Goal: Task Accomplishment & Management: Manage account settings

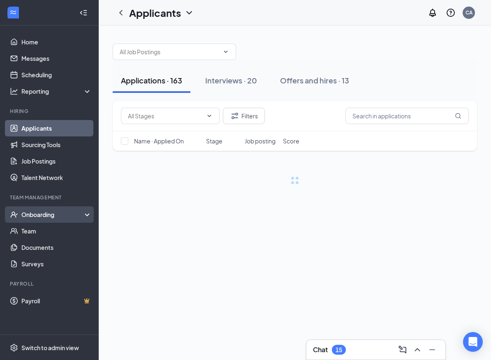
click at [41, 215] on div "Onboarding" at bounding box center [52, 215] width 63 height 8
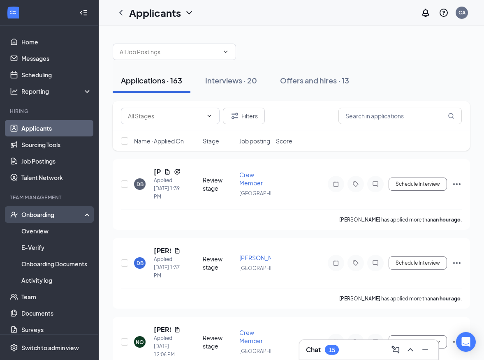
click at [54, 213] on div "Onboarding" at bounding box center [52, 215] width 63 height 8
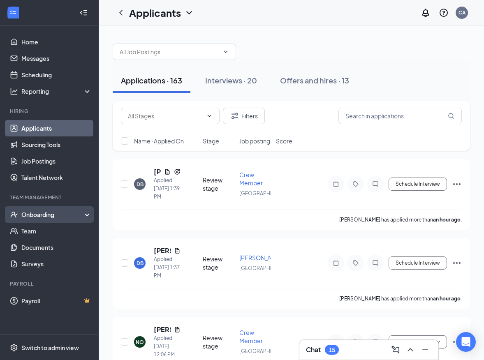
click at [54, 213] on div "Onboarding" at bounding box center [52, 215] width 63 height 8
click at [308, 84] on div "Offers and hires · 13" at bounding box center [314, 80] width 69 height 10
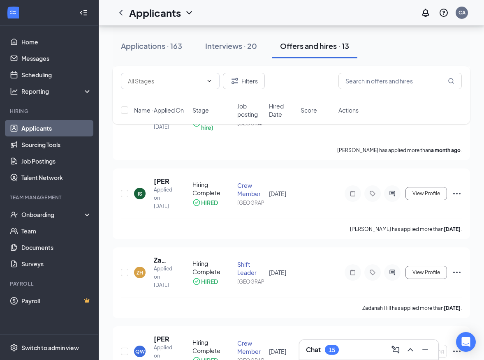
scroll to position [288, 0]
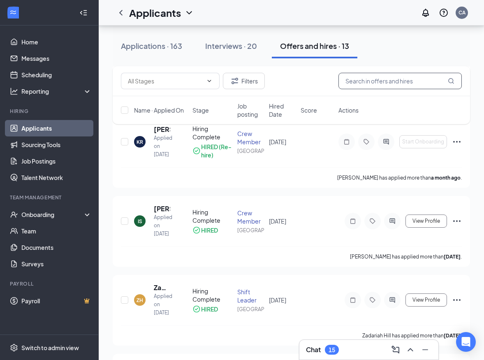
click at [398, 84] on input "text" at bounding box center [400, 81] width 123 height 16
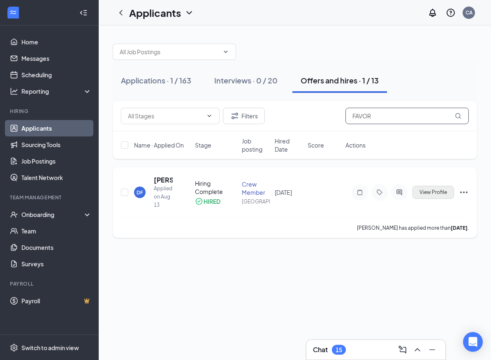
type input "FAVOR"
click at [426, 190] on span "View Profile" at bounding box center [434, 193] width 28 height 6
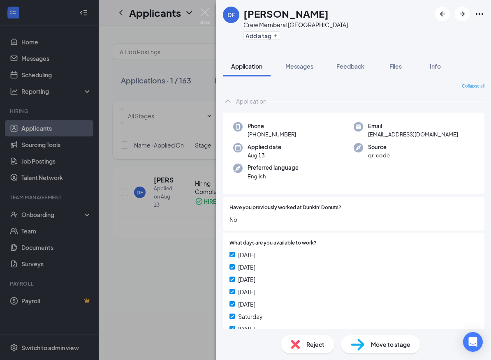
click at [100, 273] on div "[PERSON_NAME] Crew Member at [GEOGRAPHIC_DATA] Add a tag Application Messages F…" at bounding box center [245, 180] width 491 height 360
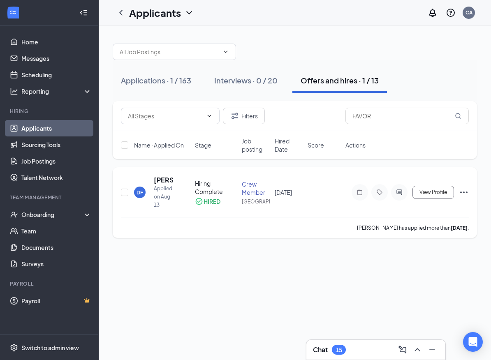
click at [213, 186] on div "Hiring Complete" at bounding box center [216, 187] width 42 height 16
click at [141, 189] on div "DF" at bounding box center [140, 192] width 7 height 7
click at [141, 189] on body "Home Messages Scheduling Reporting Hiring Applicants Sourcing Tools Job Posting…" at bounding box center [245, 180] width 491 height 360
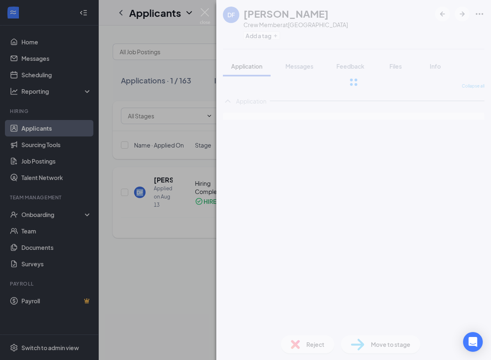
click at [165, 177] on div "[PERSON_NAME] Crew Member at [GEOGRAPHIC_DATA] Add a tag Application Messages F…" at bounding box center [245, 180] width 491 height 360
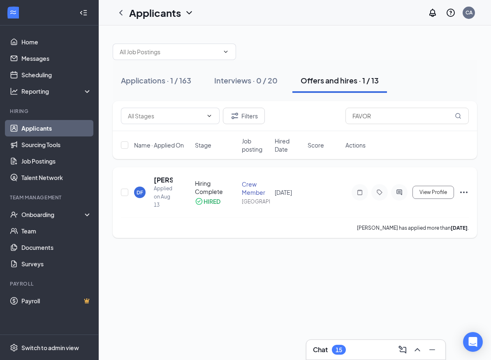
click at [462, 193] on icon "Ellipses" at bounding box center [463, 193] width 7 height 2
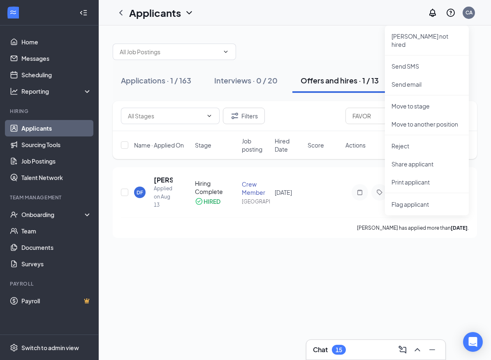
click at [404, 247] on div "Applications · 1 / 163 Interviews · 0 / 20 Offers and hires · 1 / 13 Filters FA…" at bounding box center [295, 137] width 392 height 223
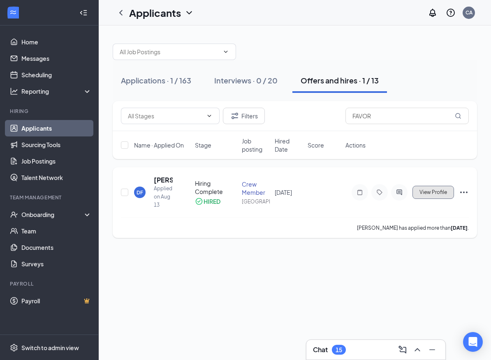
click at [427, 195] on span "View Profile" at bounding box center [434, 193] width 28 height 6
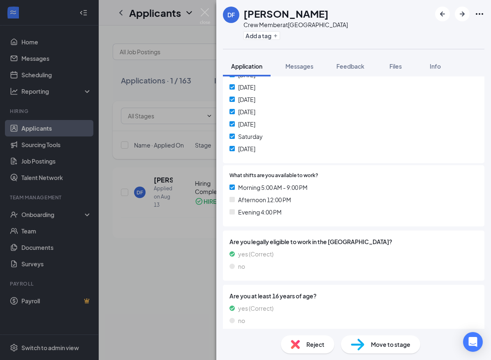
scroll to position [188, 0]
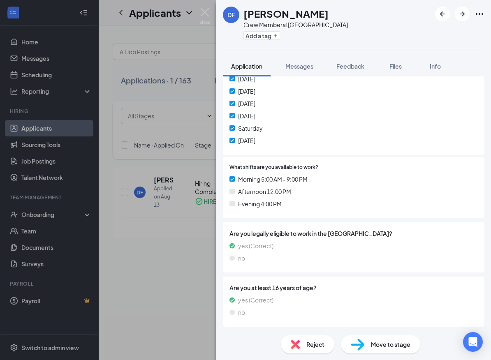
click at [408, 344] on span "Move to stage" at bounding box center [390, 344] width 39 height 9
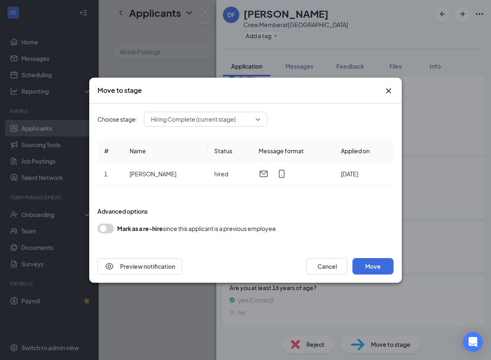
scroll to position [185, 0]
click at [393, 91] on icon "Cross" at bounding box center [389, 91] width 10 height 10
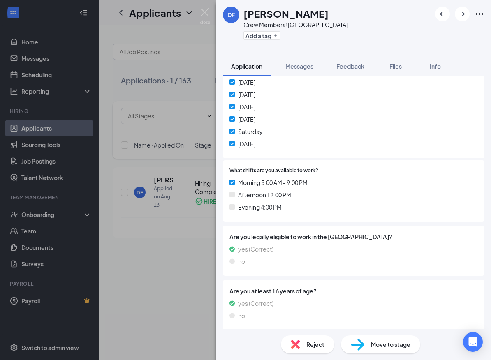
click at [170, 100] on div "[PERSON_NAME] Crew Member at [GEOGRAPHIC_DATA] Add a tag Application Messages F…" at bounding box center [245, 180] width 491 height 360
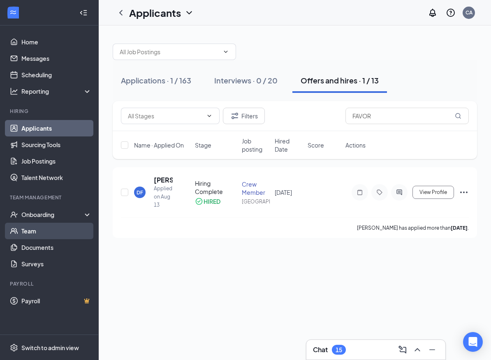
click at [29, 230] on link "Team" at bounding box center [56, 231] width 70 height 16
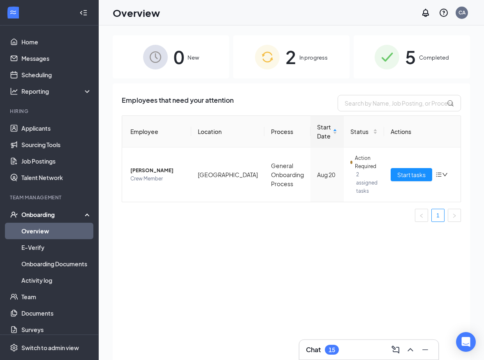
click at [322, 58] on span "In progress" at bounding box center [313, 57] width 28 height 8
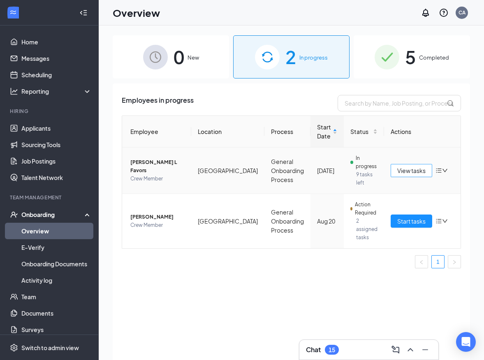
click at [412, 171] on span "View tasks" at bounding box center [411, 170] width 28 height 9
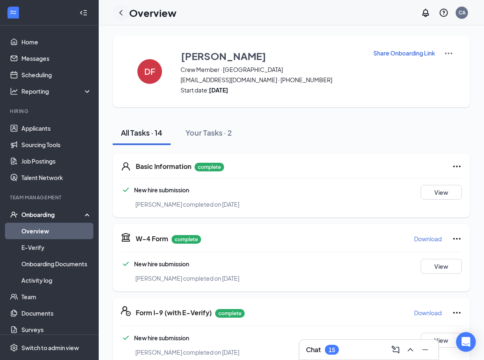
click at [123, 8] on icon "ChevronLeft" at bounding box center [121, 13] width 10 height 10
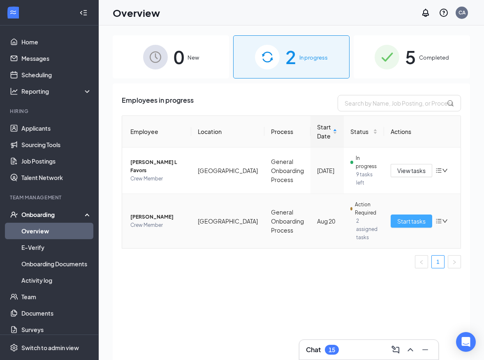
click at [416, 225] on span "Start tasks" at bounding box center [411, 221] width 28 height 9
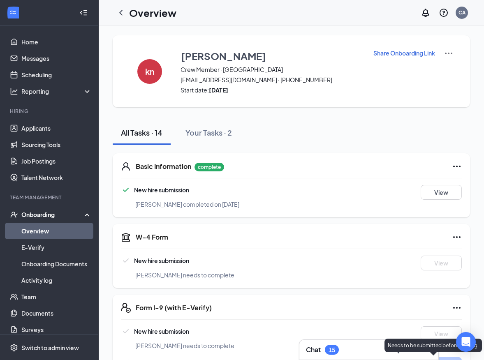
drag, startPoint x: 38, startPoint y: 210, endPoint x: 41, endPoint y: 216, distance: 6.6
click at [39, 214] on div "Onboarding" at bounding box center [49, 214] width 99 height 16
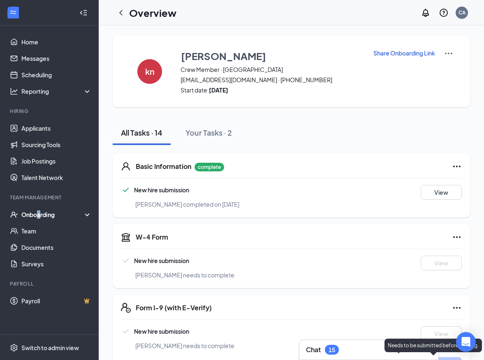
click at [41, 216] on div "Onboarding" at bounding box center [52, 215] width 63 height 8
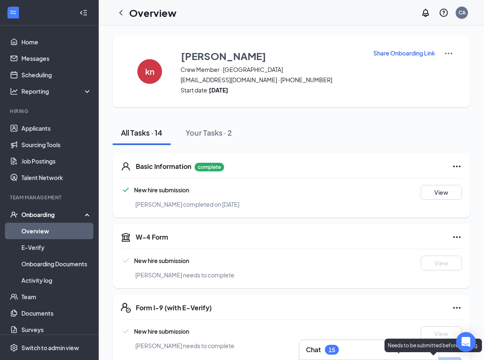
click at [447, 54] on img at bounding box center [449, 54] width 10 height 10
click at [447, 53] on img at bounding box center [449, 54] width 10 height 10
click at [121, 11] on icon "ChevronLeft" at bounding box center [121, 13] width 10 height 10
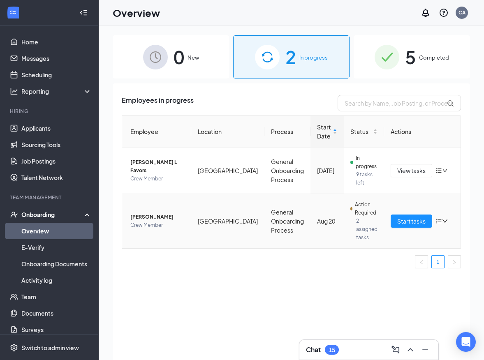
click at [436, 224] on icon "bars" at bounding box center [439, 221] width 7 height 7
click at [416, 238] on div "Stop process" at bounding box center [390, 238] width 89 height 8
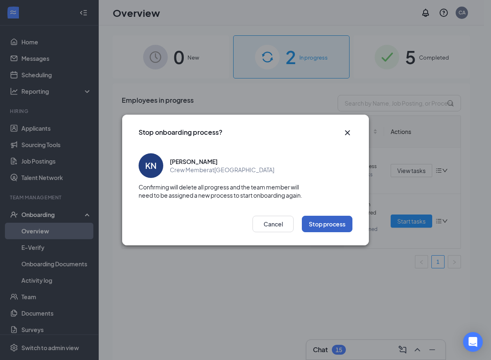
click at [325, 230] on button "Stop process" at bounding box center [327, 224] width 51 height 16
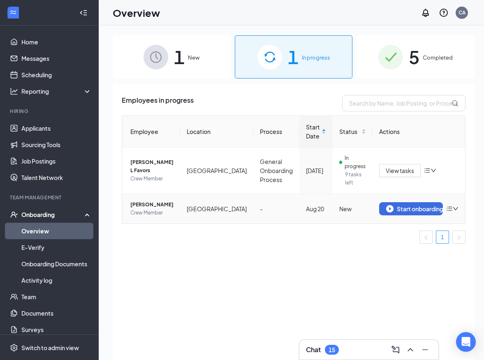
click at [453, 210] on icon "down" at bounding box center [456, 209] width 6 height 6
click at [449, 264] on div "Employees in progress Employee Location Process Start Date Status Actions Dylan…" at bounding box center [294, 231] width 362 height 297
click at [441, 206] on div "Start onboarding" at bounding box center [418, 208] width 79 height 13
click at [446, 206] on icon "bars" at bounding box center [449, 209] width 7 height 7
click at [420, 225] on div "Remove from onboarding" at bounding box center [404, 226] width 89 height 8
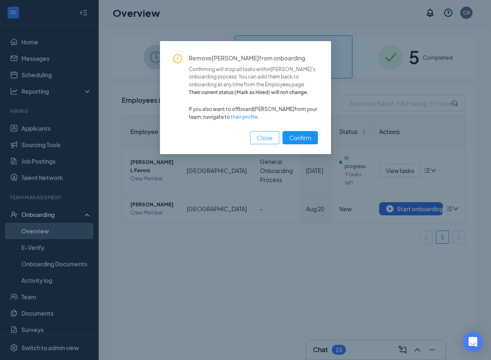
click at [267, 137] on span "Close" at bounding box center [265, 137] width 16 height 9
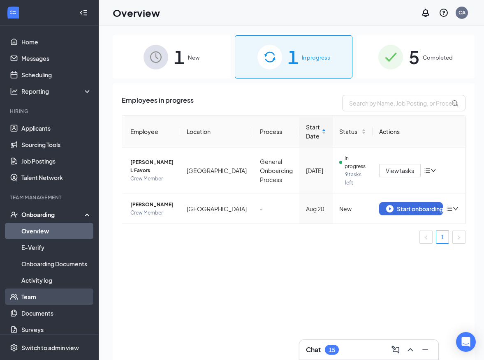
click at [52, 299] on link "Team" at bounding box center [56, 297] width 70 height 16
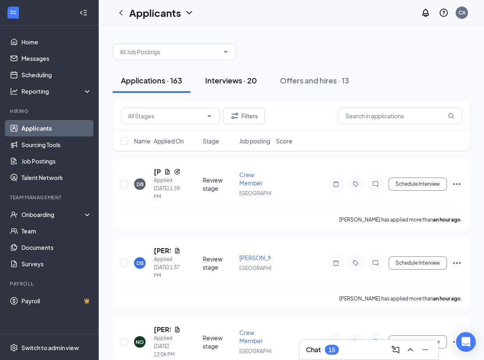
click at [241, 87] on button "Interviews · 20" at bounding box center [231, 80] width 68 height 25
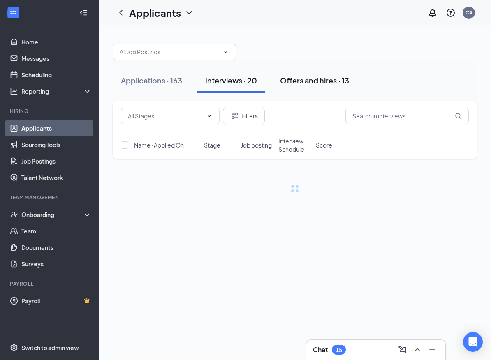
click at [296, 81] on div "Offers and hires · 13" at bounding box center [314, 80] width 69 height 10
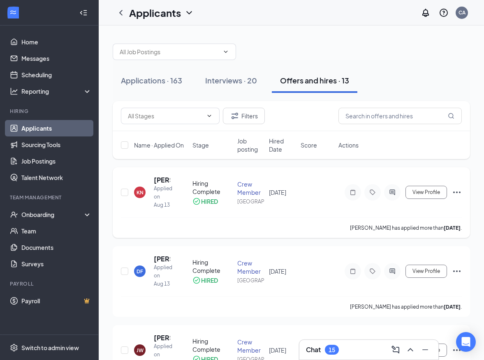
click at [459, 192] on icon "Ellipses" at bounding box center [456, 193] width 7 height 2
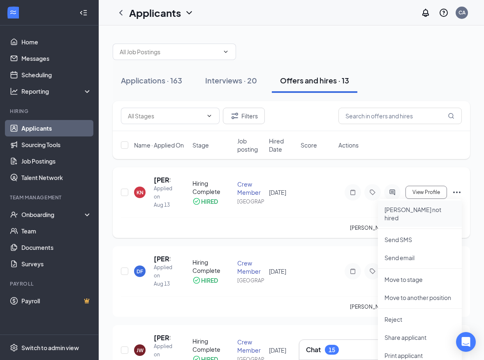
click at [405, 211] on p "[PERSON_NAME] not hired" at bounding box center [420, 214] width 71 height 16
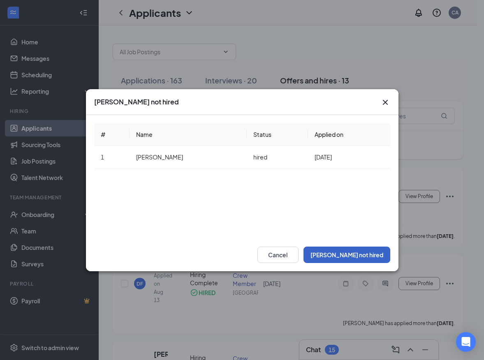
click at [378, 259] on button "[PERSON_NAME] not hired" at bounding box center [347, 255] width 87 height 16
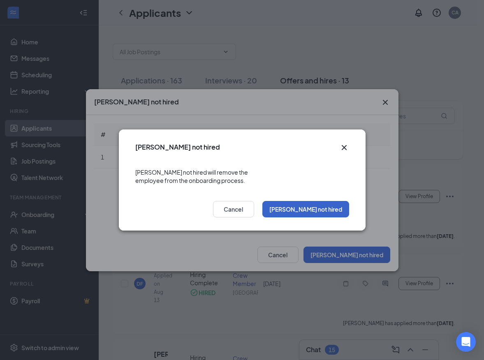
click at [329, 204] on button "[PERSON_NAME] not hired" at bounding box center [305, 209] width 87 height 16
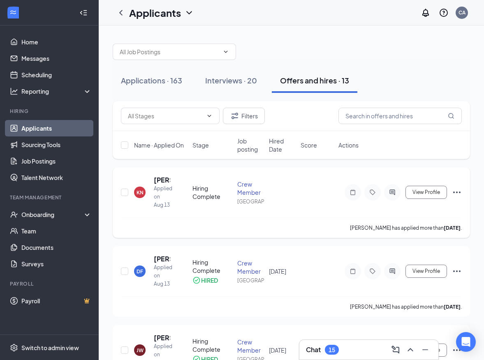
click at [459, 193] on icon "Ellipses" at bounding box center [457, 193] width 10 height 10
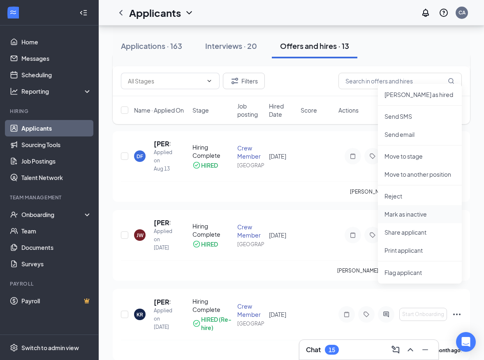
scroll to position [82, 0]
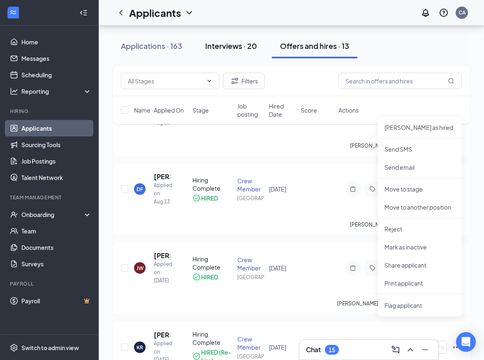
click at [232, 44] on div "Interviews · 20" at bounding box center [231, 46] width 52 height 10
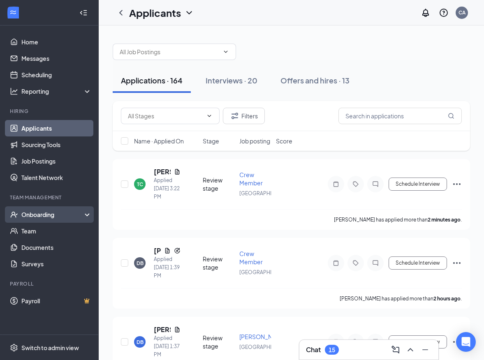
click at [36, 209] on div "Onboarding" at bounding box center [49, 214] width 99 height 16
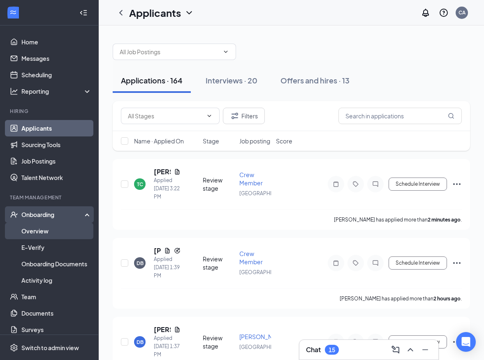
click at [47, 230] on link "Overview" at bounding box center [56, 231] width 70 height 16
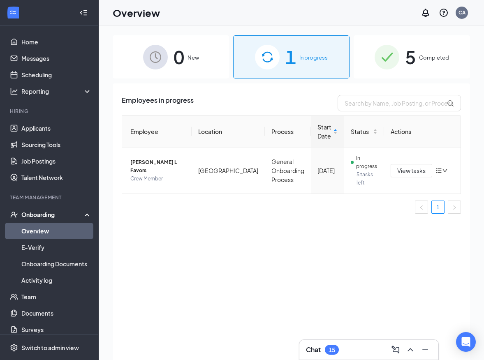
click at [270, 49] on img at bounding box center [267, 57] width 25 height 25
click at [153, 165] on span "Dylan L Favors" at bounding box center [157, 166] width 55 height 16
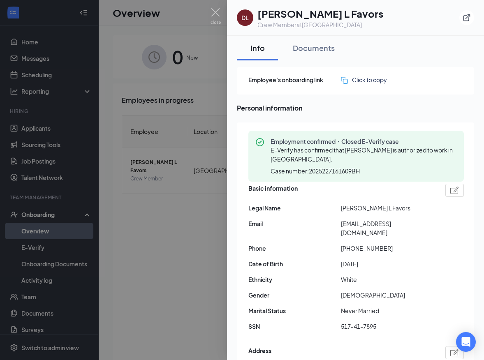
click at [184, 59] on div at bounding box center [242, 180] width 484 height 360
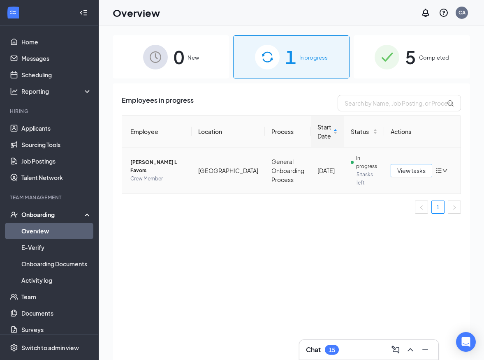
click at [416, 169] on span "View tasks" at bounding box center [411, 170] width 28 height 9
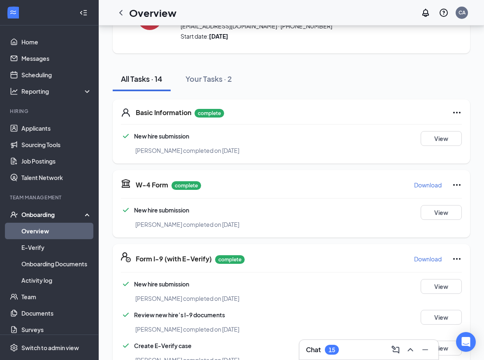
scroll to position [68, 0]
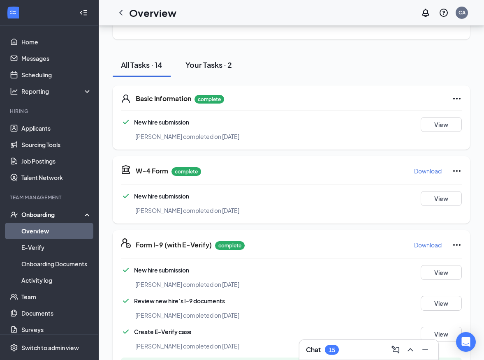
click at [225, 63] on div "Your Tasks · 2" at bounding box center [209, 65] width 46 height 10
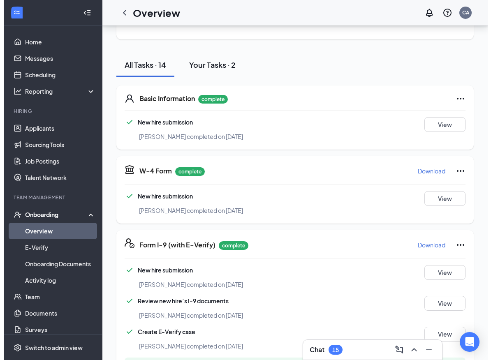
scroll to position [0, 0]
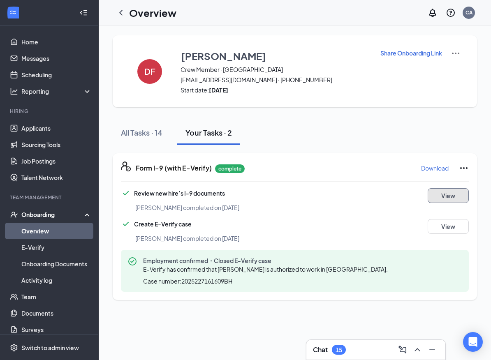
click at [456, 201] on button "View" at bounding box center [448, 195] width 41 height 15
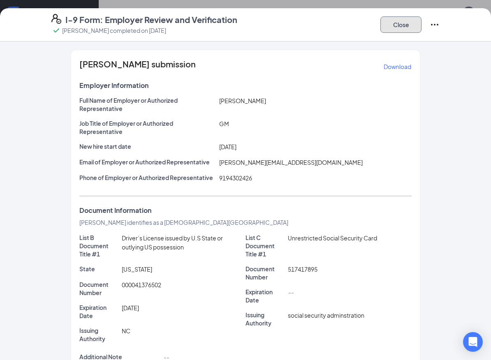
click at [413, 19] on button "Close" at bounding box center [400, 24] width 41 height 16
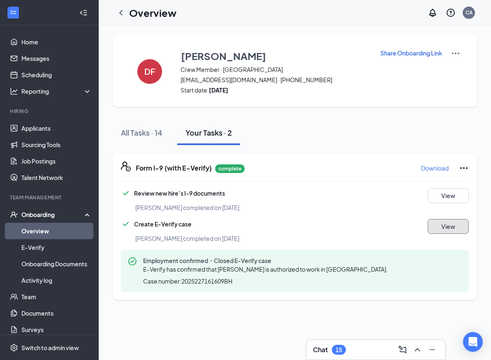
click at [443, 222] on button "View" at bounding box center [448, 226] width 41 height 15
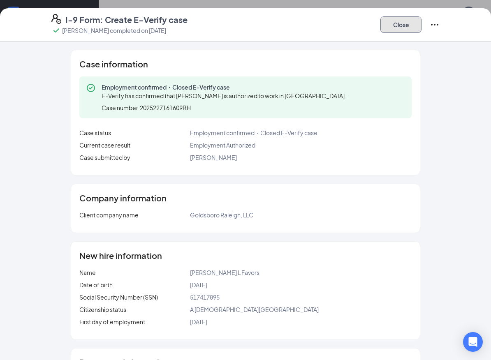
click at [407, 27] on button "Close" at bounding box center [400, 24] width 41 height 16
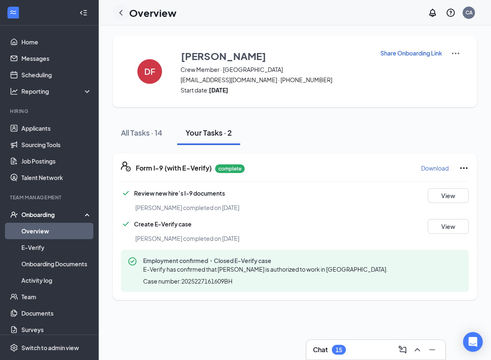
click at [118, 10] on icon "ChevronLeft" at bounding box center [121, 13] width 10 height 10
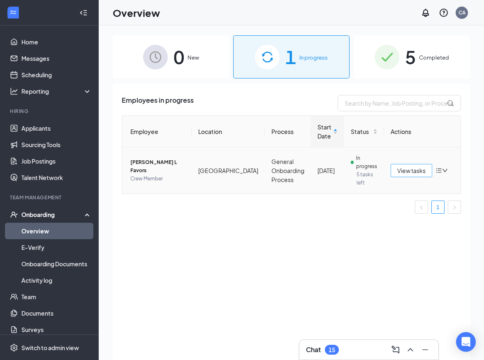
click at [412, 174] on span "View tasks" at bounding box center [411, 170] width 28 height 9
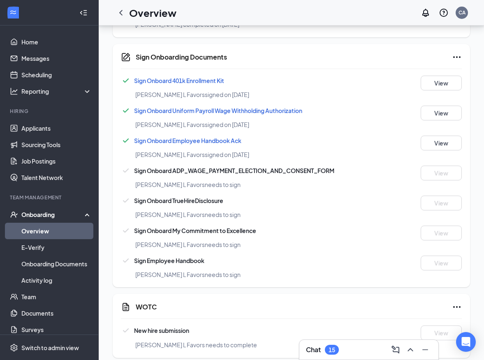
scroll to position [520, 0]
